Goal: Information Seeking & Learning: Find specific fact

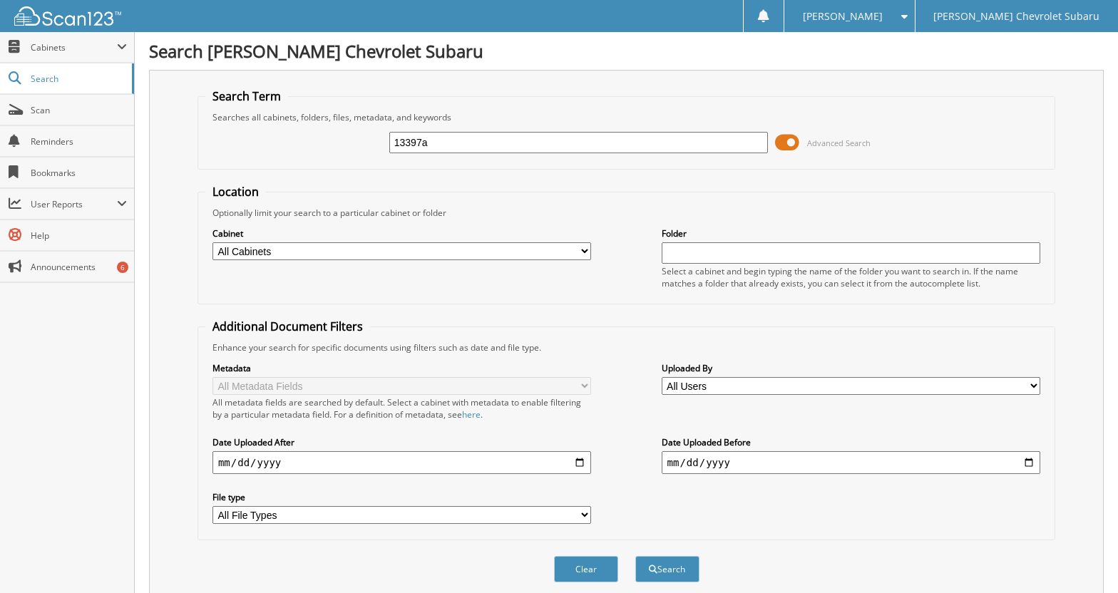
type input "13397a"
click at [635, 556] on button "Search" at bounding box center [667, 569] width 64 height 26
click at [685, 572] on button "Search" at bounding box center [667, 569] width 64 height 26
